Goal: Obtain resource: Download file/media

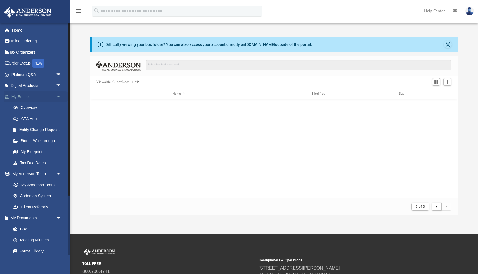
scroll to position [110, 368]
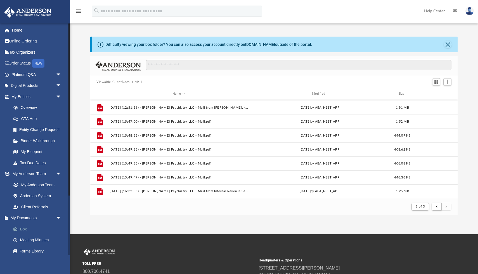
click at [24, 229] on link "Box" at bounding box center [39, 229] width 62 height 11
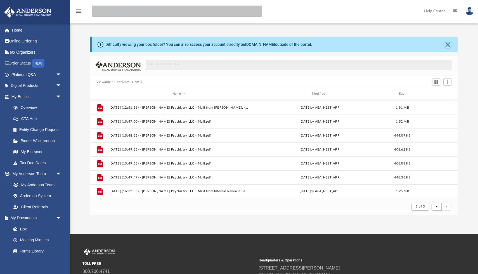
click at [117, 12] on input "search" at bounding box center [177, 11] width 170 height 11
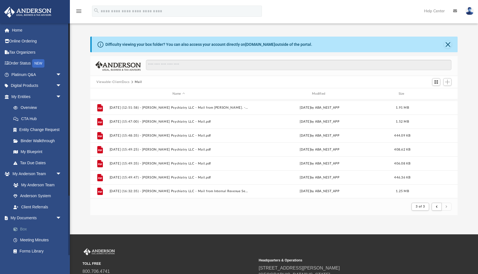
click at [23, 230] on link "Box" at bounding box center [39, 229] width 62 height 11
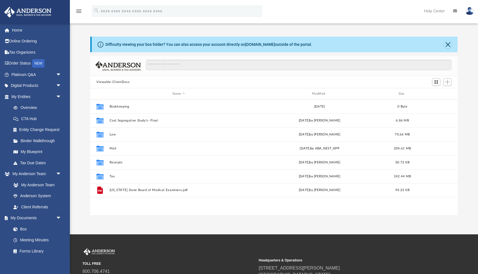
scroll to position [127, 368]
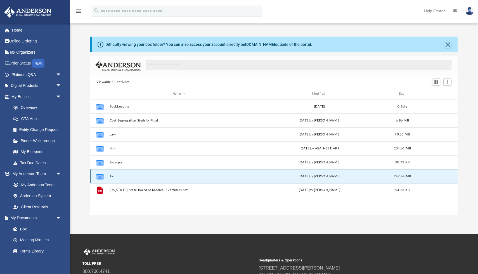
click at [114, 177] on button "Tax" at bounding box center [179, 177] width 138 height 4
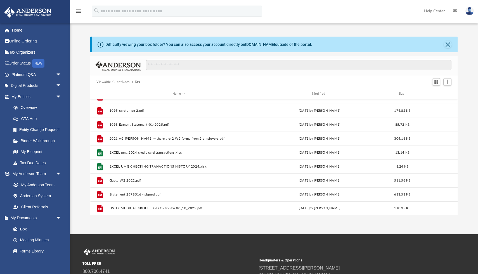
scroll to position [2, 0]
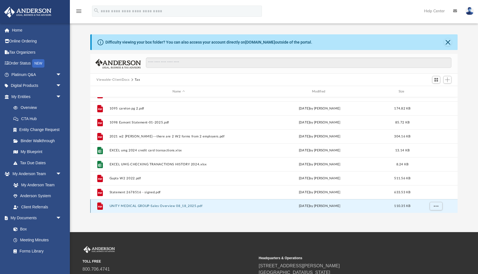
click at [140, 207] on button "UNITY MEDICAL GROUP-Sales Overview 08_18_2025.pdf" at bounding box center [179, 206] width 138 height 4
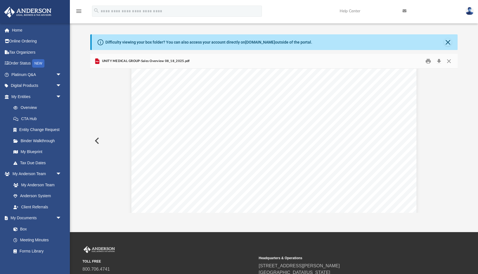
scroll to position [233, 0]
click at [450, 43] on button "Close" at bounding box center [448, 42] width 8 height 8
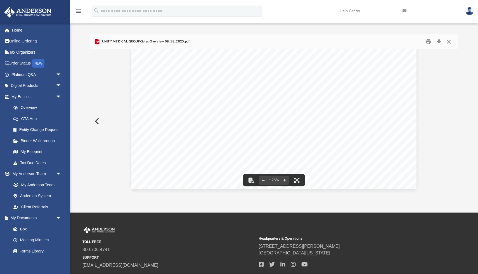
click at [448, 43] on button "Close" at bounding box center [449, 41] width 10 height 9
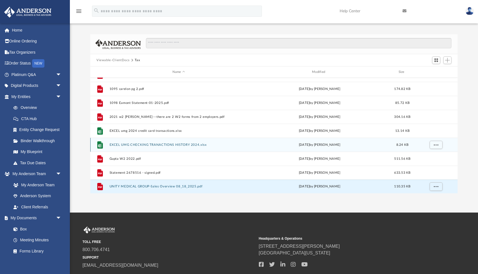
click at [144, 147] on div "File EXCEL UMG CHECKING TRANACTIONS HISTORY 2024.xlsx Mon Aug 18 2025 by Mihir …" at bounding box center [274, 145] width 368 height 14
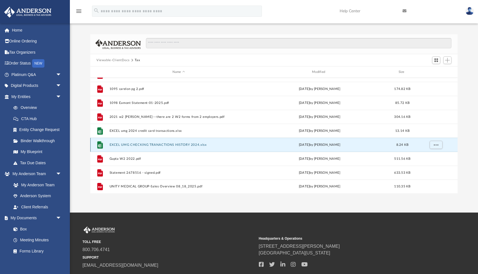
click at [143, 144] on button "EXCEL UMG CHECKING TRANACTIONS HISTORY 2024.xlsx" at bounding box center [179, 145] width 138 height 4
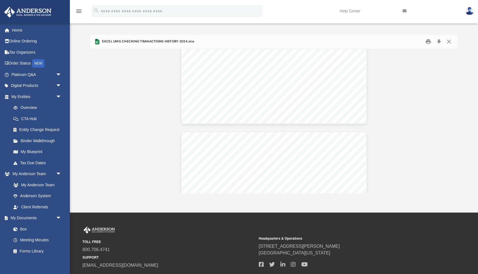
scroll to position [54, 0]
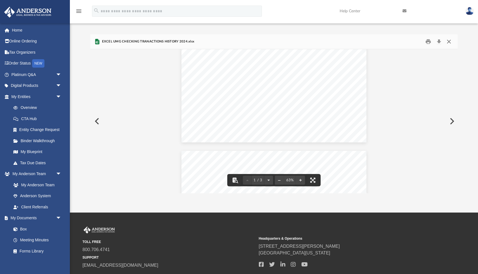
click at [451, 41] on button "Close" at bounding box center [449, 41] width 10 height 9
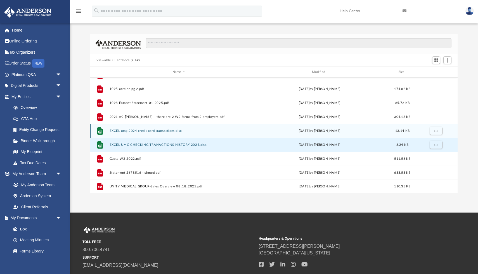
click at [149, 132] on button "EXCEL umg 2024 credit card transactions.xlsx" at bounding box center [179, 131] width 138 height 4
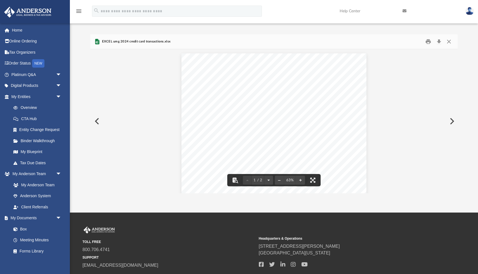
click at [215, 97] on div "Sheet 1 - umg 2024 credit card 1 umg 2024 credit card transactions Description …" at bounding box center [274, 124] width 185 height 143
click at [313, 178] on button "File preview" at bounding box center [313, 180] width 12 height 12
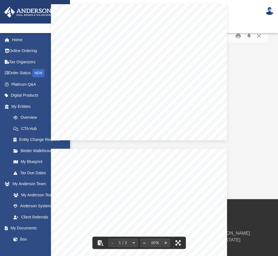
scroll to position [111, 0]
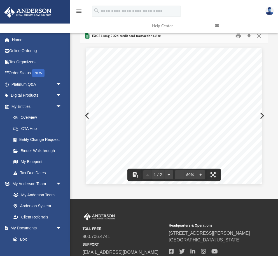
click at [264, 114] on button "Preview" at bounding box center [261, 116] width 12 height 16
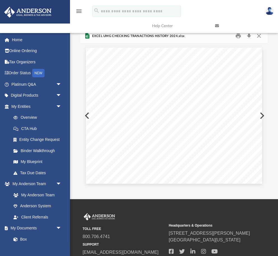
click at [264, 114] on button "Preview" at bounding box center [261, 116] width 12 height 16
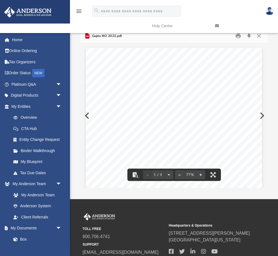
click at [259, 35] on link at bounding box center [242, 26] width 63 height 22
click at [260, 37] on button "Close" at bounding box center [258, 36] width 10 height 9
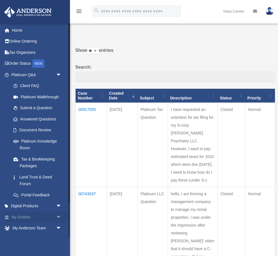
click at [25, 217] on link "My Entities arrow_drop_down" at bounding box center [37, 216] width 66 height 11
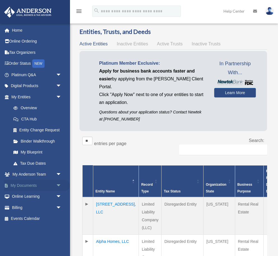
click at [59, 187] on span "arrow_drop_down" at bounding box center [61, 185] width 11 height 11
click at [22, 198] on link "Box" at bounding box center [39, 196] width 62 height 11
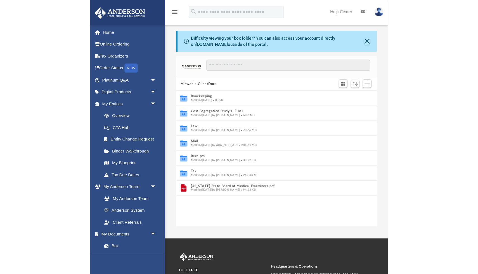
scroll to position [127, 187]
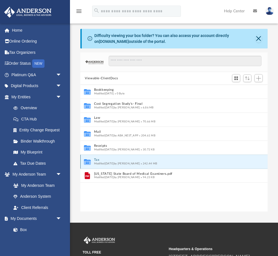
click at [139, 161] on button "Tax" at bounding box center [170, 160] width 152 height 4
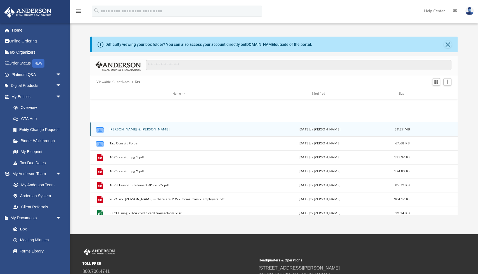
scroll to position [122, 0]
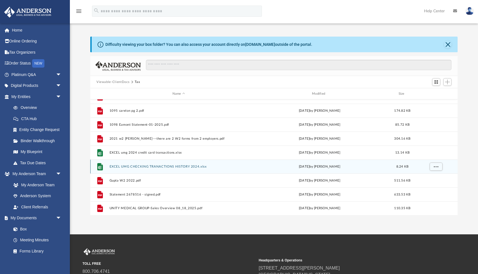
click at [143, 166] on button "EXCEL UMG CHECKING TRANACTIONS HISTORY 2024.xlsx" at bounding box center [179, 167] width 138 height 4
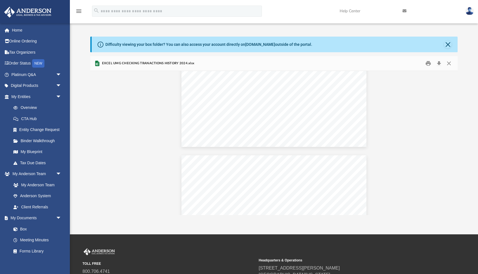
scroll to position [72, 0]
